Goal: Book appointment/travel/reservation

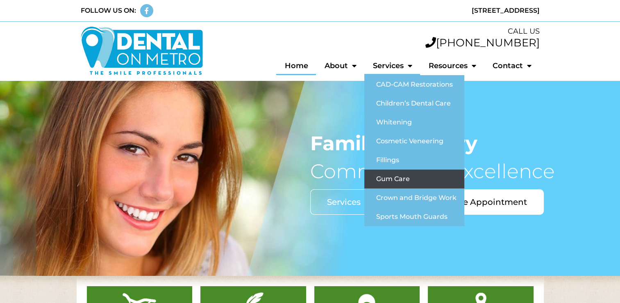
click at [411, 177] on link "Gum Care" at bounding box center [414, 178] width 100 height 19
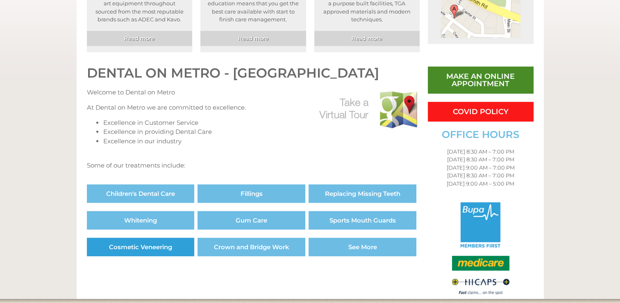
scroll to position [353, 0]
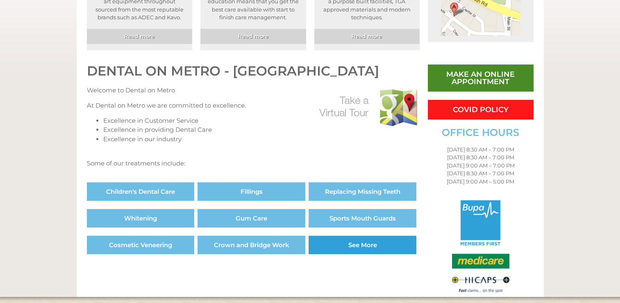
click at [350, 248] on link "See More" at bounding box center [363, 244] width 108 height 18
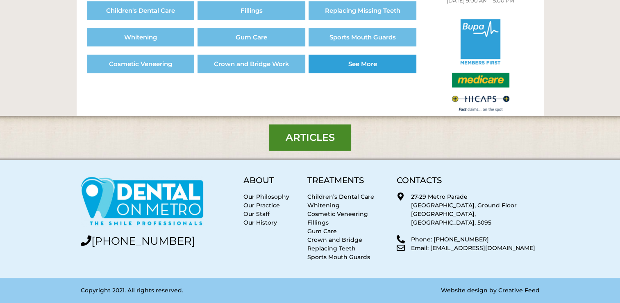
scroll to position [535, 0]
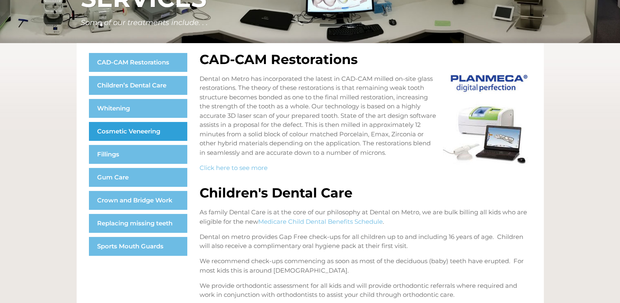
scroll to position [113, 0]
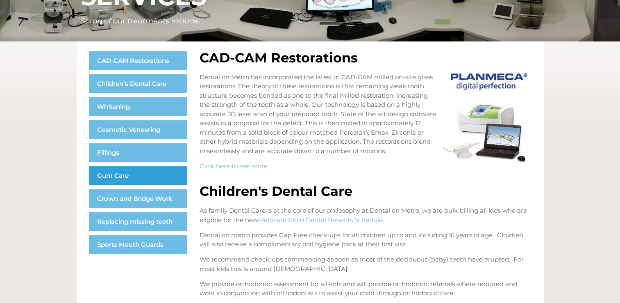
click at [132, 178] on link "Gum Care" at bounding box center [138, 175] width 98 height 19
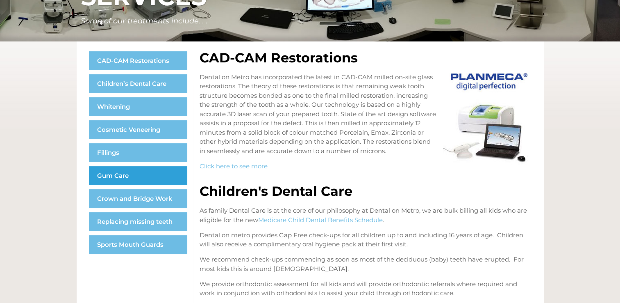
click at [132, 178] on link "Gum Care" at bounding box center [138, 175] width 98 height 19
click at [163, 180] on link "Gum Care" at bounding box center [138, 175] width 98 height 19
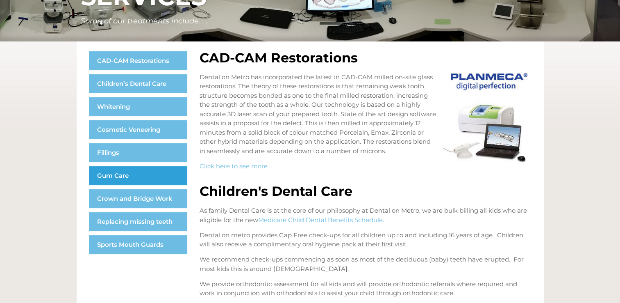
click at [163, 180] on link "Gum Care" at bounding box center [138, 175] width 98 height 19
click at [159, 176] on link "Gum Care" at bounding box center [138, 175] width 98 height 19
drag, startPoint x: 159, startPoint y: 176, endPoint x: 368, endPoint y: 167, distance: 209.3
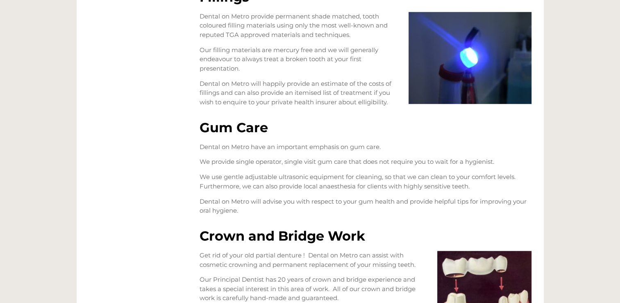
scroll to position [789, 0]
click at [474, 68] on img at bounding box center [470, 58] width 123 height 92
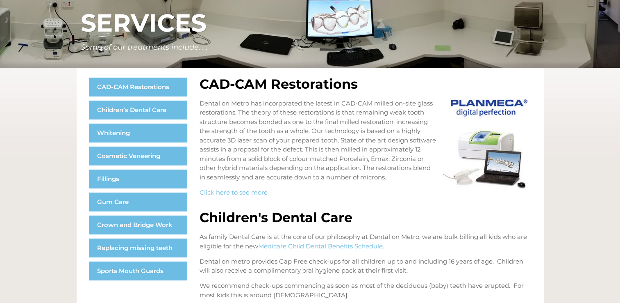
scroll to position [0, 0]
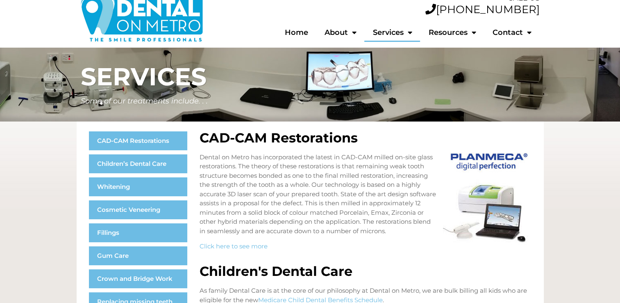
scroll to position [113, 0]
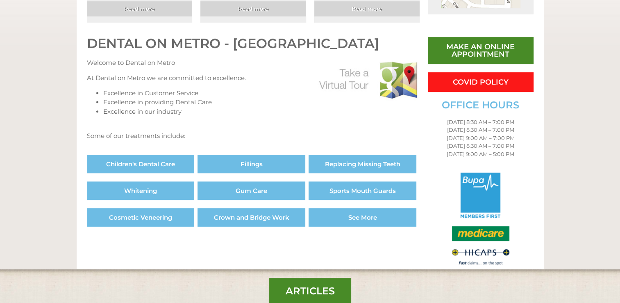
scroll to position [380, 0]
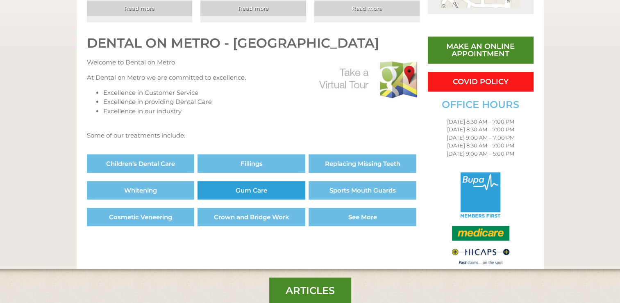
click at [263, 187] on span "Gum Care" at bounding box center [252, 190] width 32 height 6
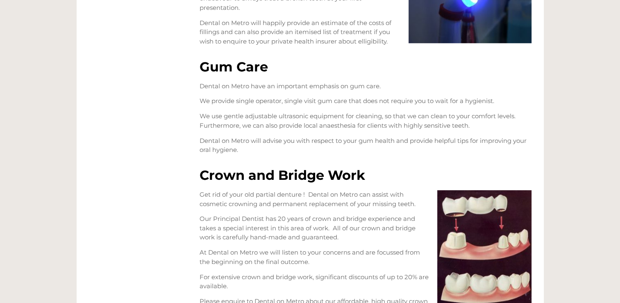
scroll to position [850, 0]
click at [263, 181] on h2 "Crown and Bridge Work" at bounding box center [366, 174] width 332 height 13
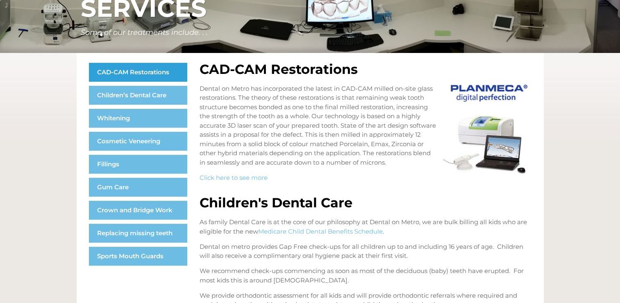
scroll to position [0, 0]
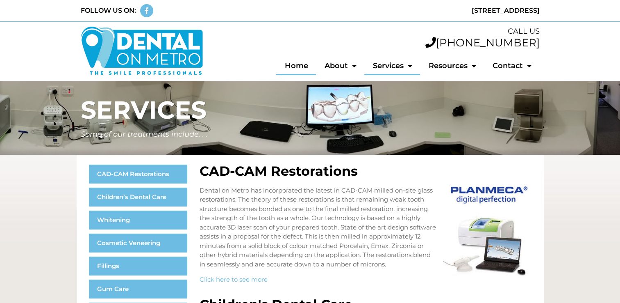
click at [295, 68] on link "Home" at bounding box center [296, 65] width 40 height 19
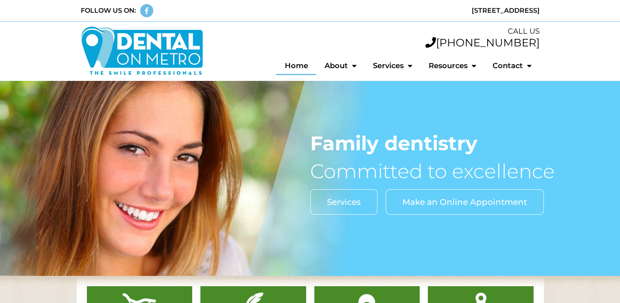
click at [441, 204] on span "Make an Online Appointment" at bounding box center [465, 202] width 125 height 8
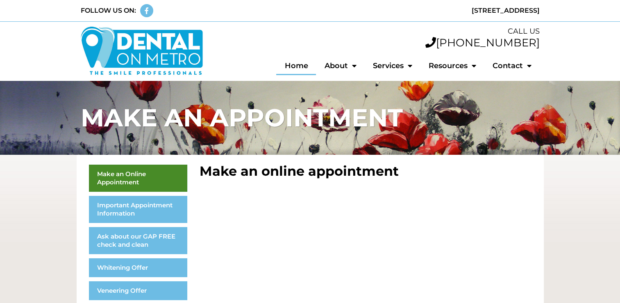
click at [294, 68] on link "Home" at bounding box center [296, 65] width 40 height 19
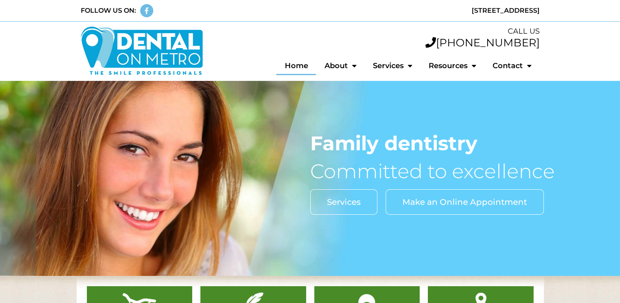
click at [484, 207] on link "Make an Online Appointment" at bounding box center [465, 201] width 158 height 25
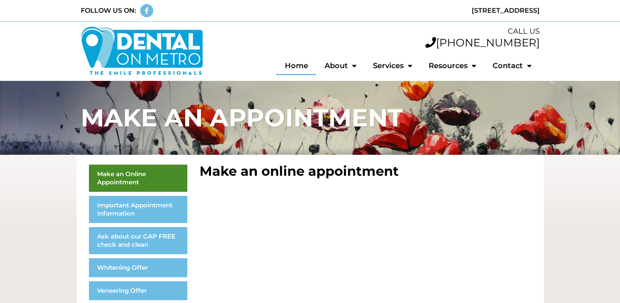
click at [300, 61] on link "Home" at bounding box center [296, 65] width 40 height 19
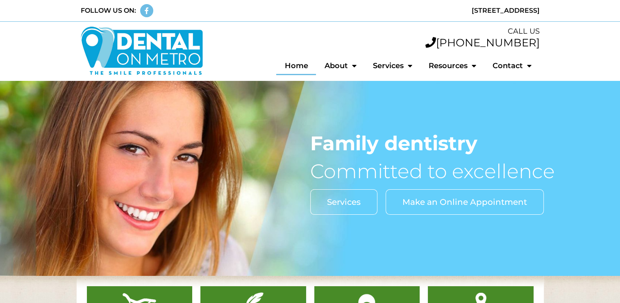
click at [476, 204] on span "Make an Online Appointment" at bounding box center [465, 202] width 125 height 8
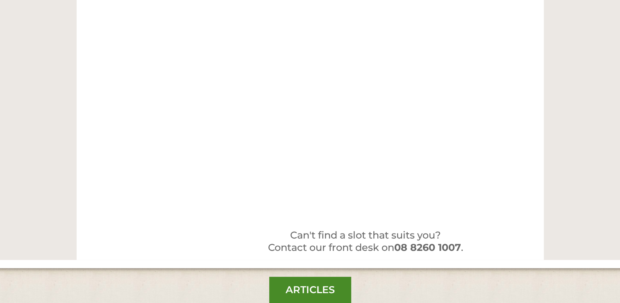
scroll to position [439, 0]
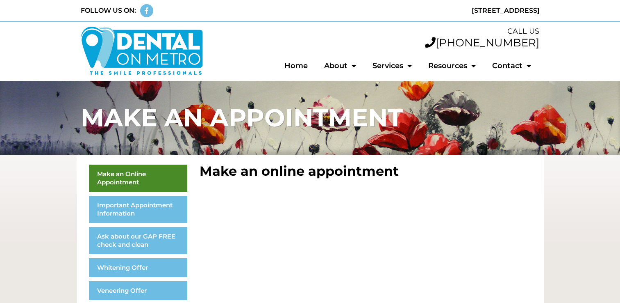
scroll to position [439, 0]
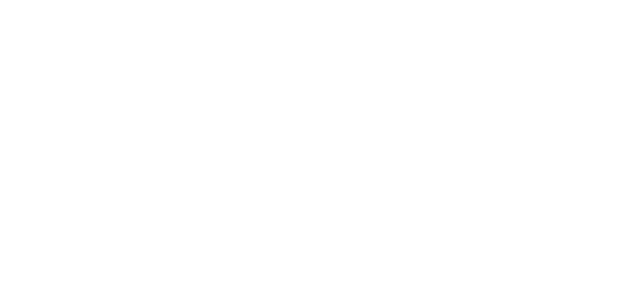
scroll to position [439, 0]
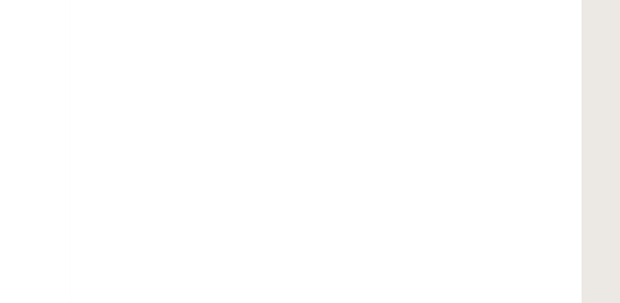
scroll to position [359, 0]
